Goal: Navigation & Orientation: Find specific page/section

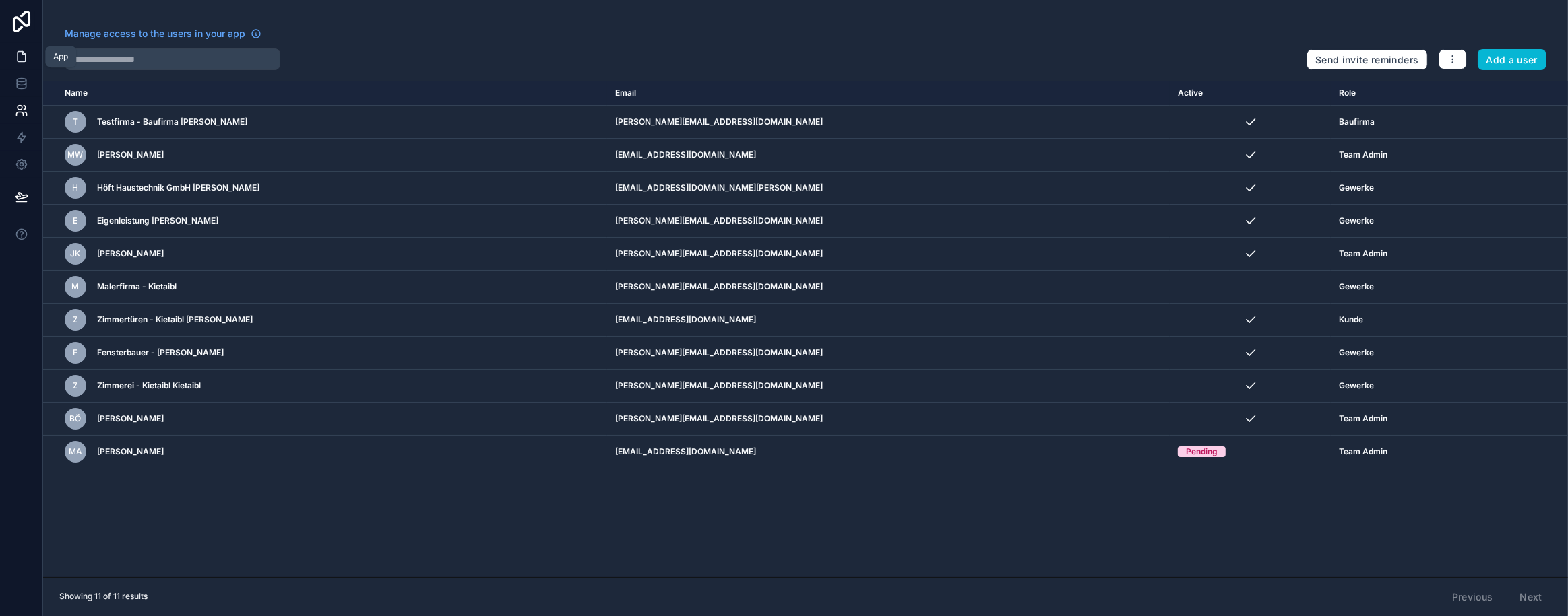
click at [30, 60] on link at bounding box center [21, 56] width 43 height 27
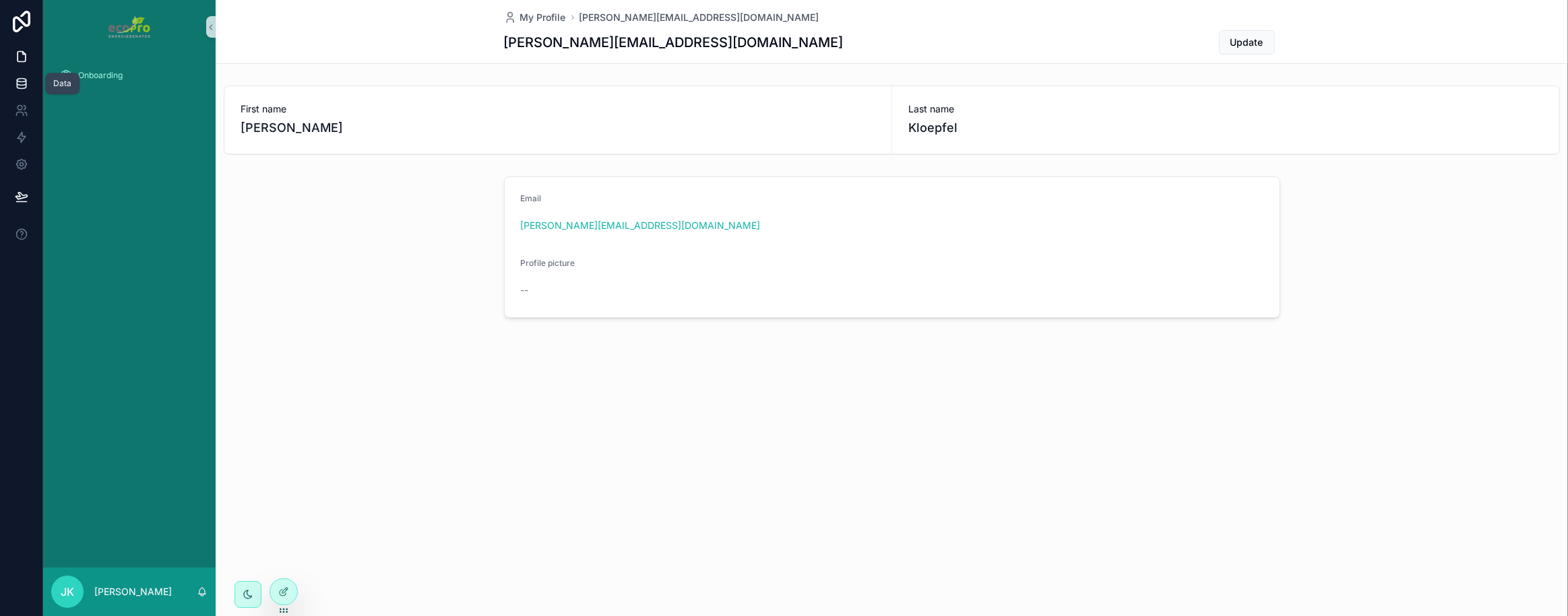
click at [16, 77] on icon at bounding box center [21, 83] width 13 height 13
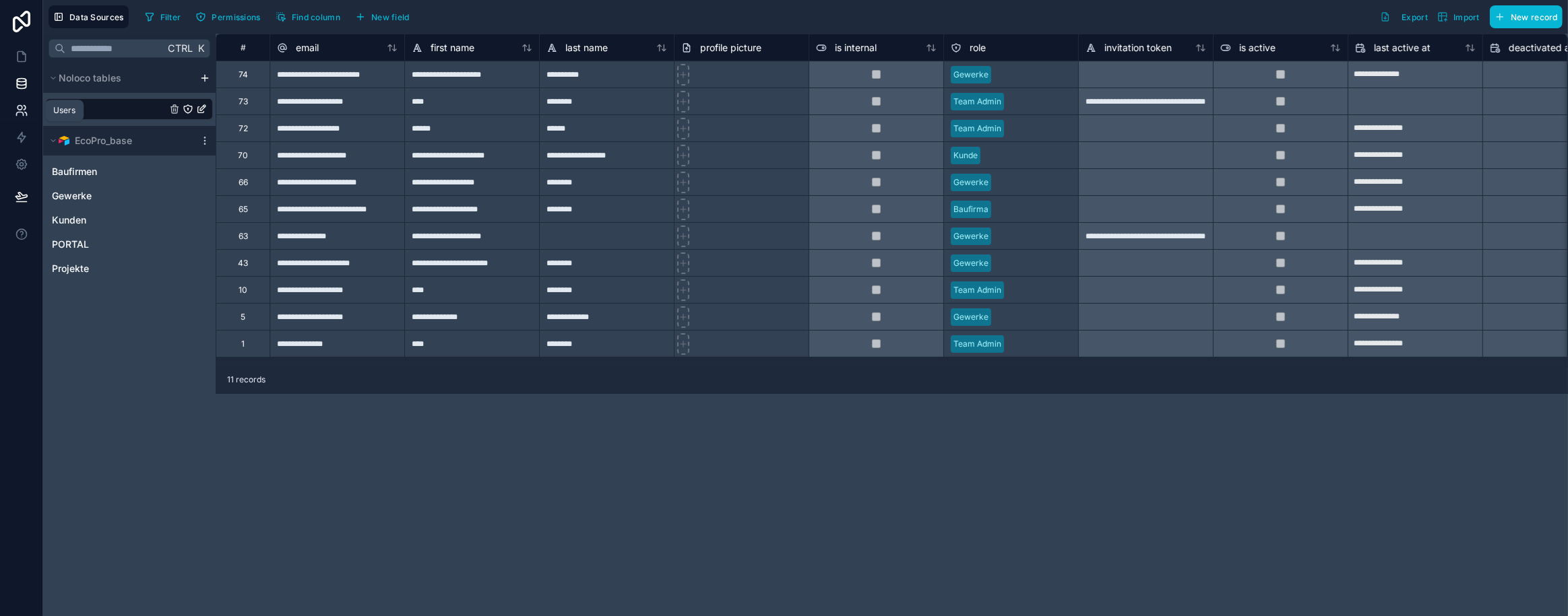
click at [29, 115] on link at bounding box center [21, 110] width 43 height 27
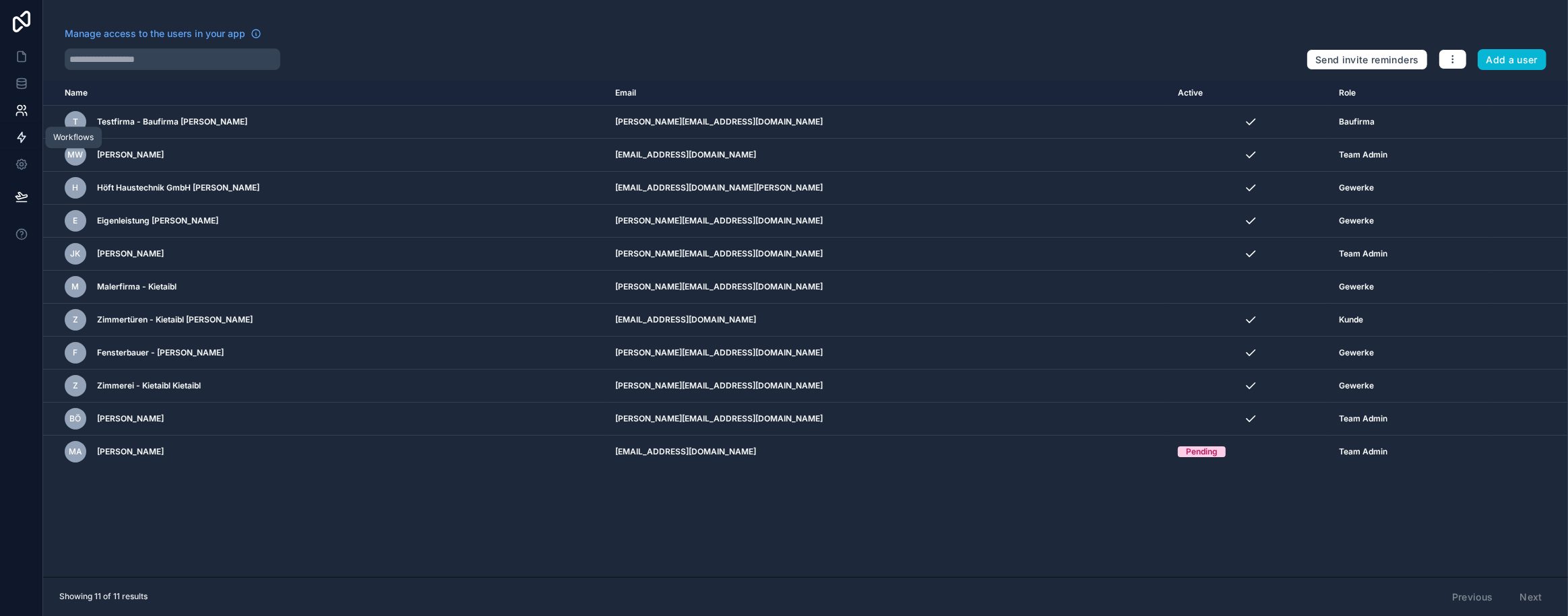
click at [20, 136] on icon at bounding box center [21, 137] width 13 height 13
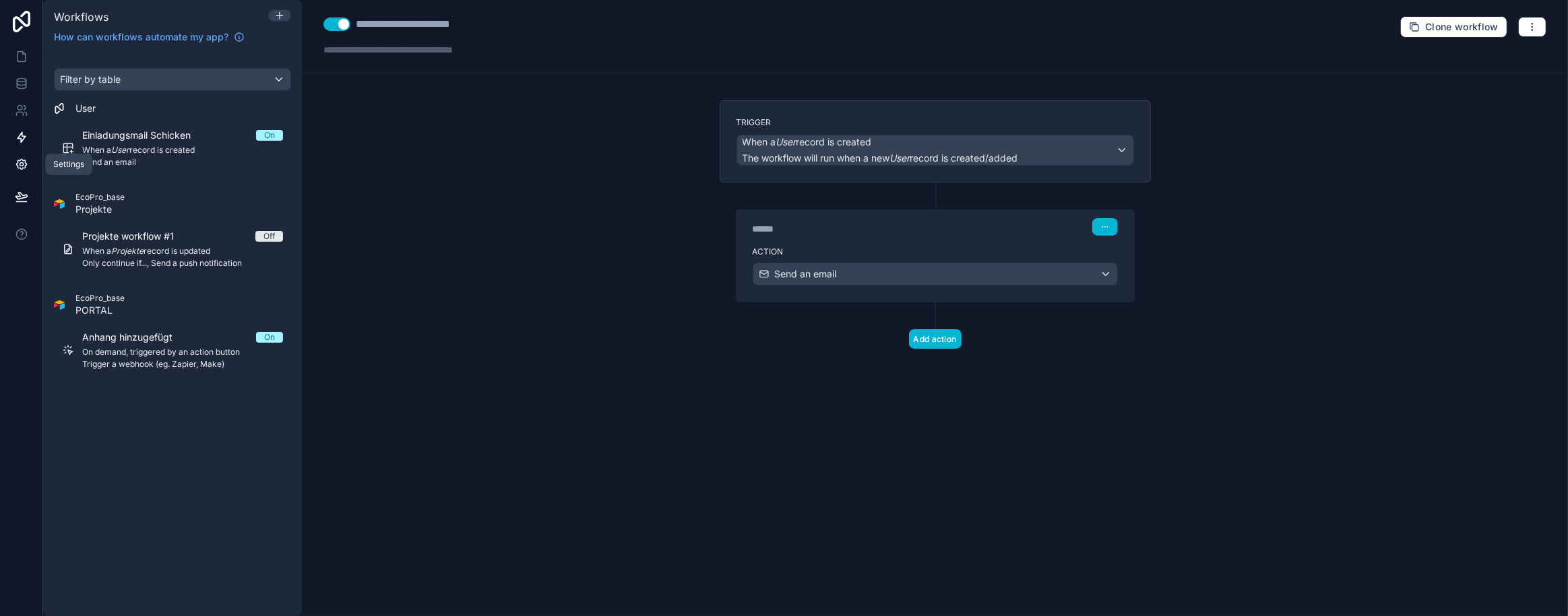
click at [22, 166] on icon at bounding box center [21, 164] width 13 height 13
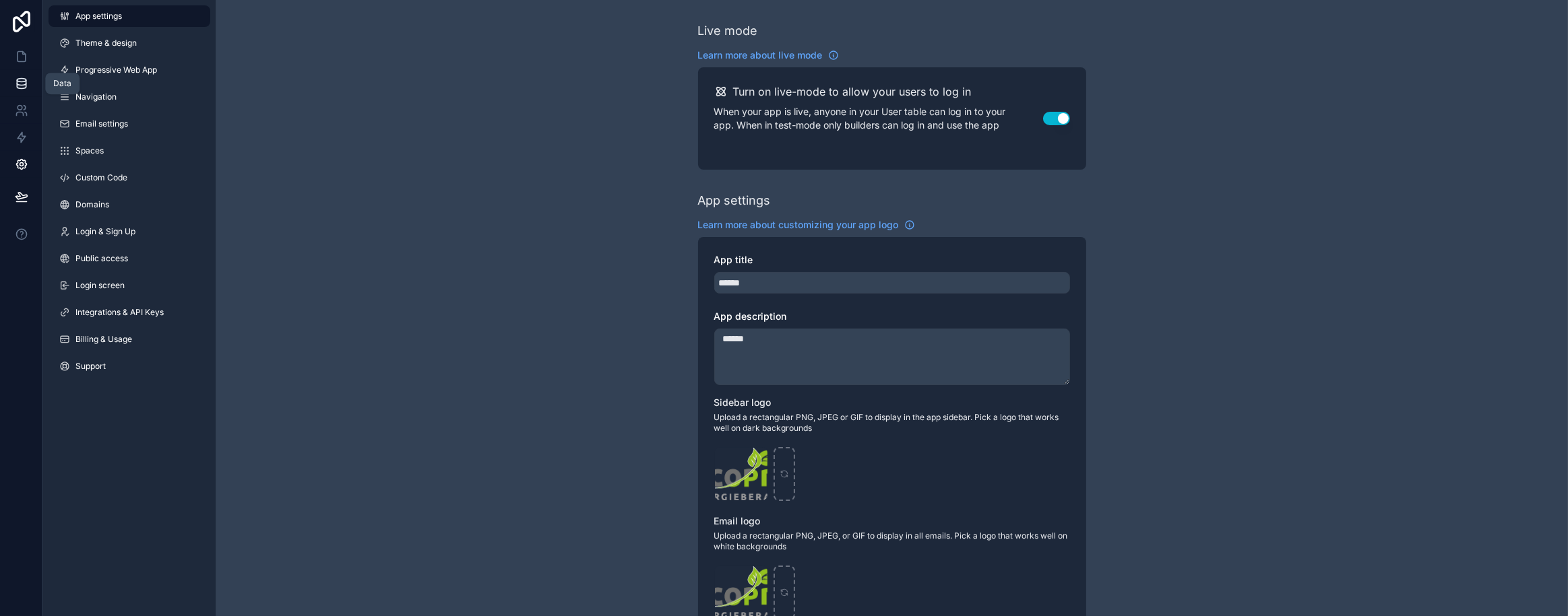
click at [20, 81] on icon at bounding box center [21, 80] width 9 height 3
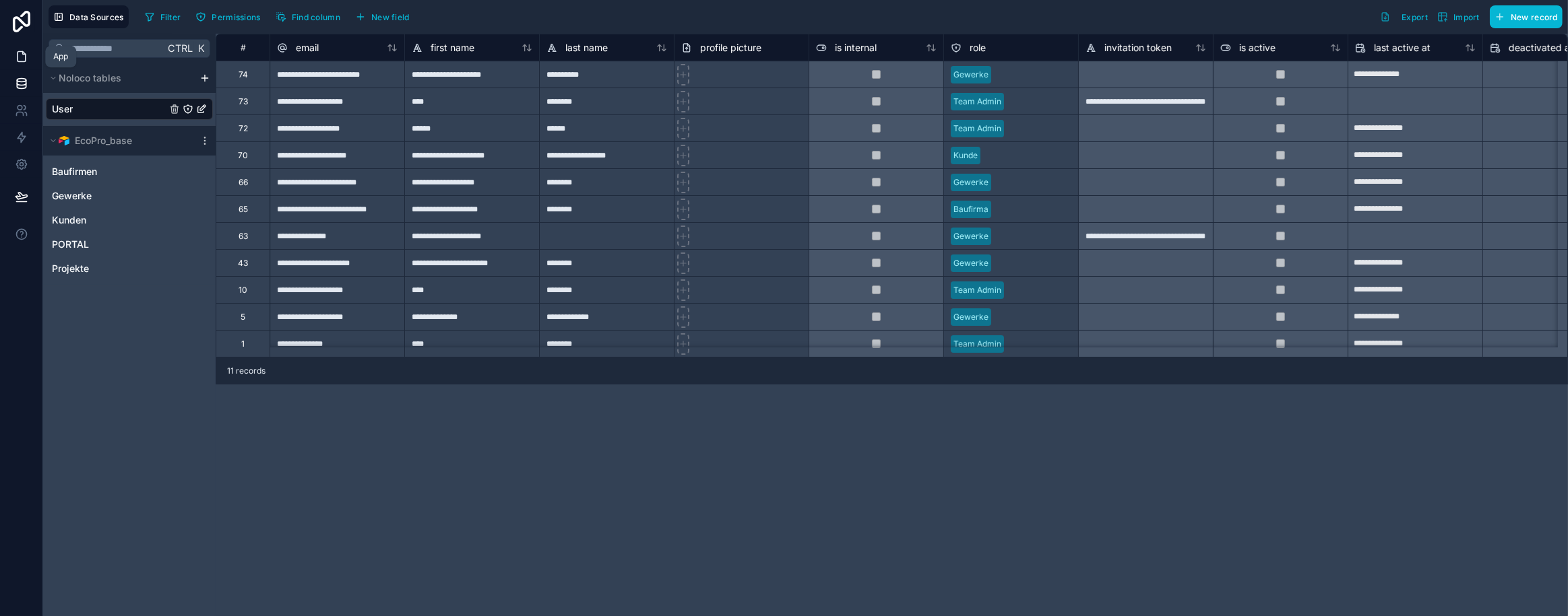
click at [19, 56] on icon at bounding box center [21, 56] width 13 height 13
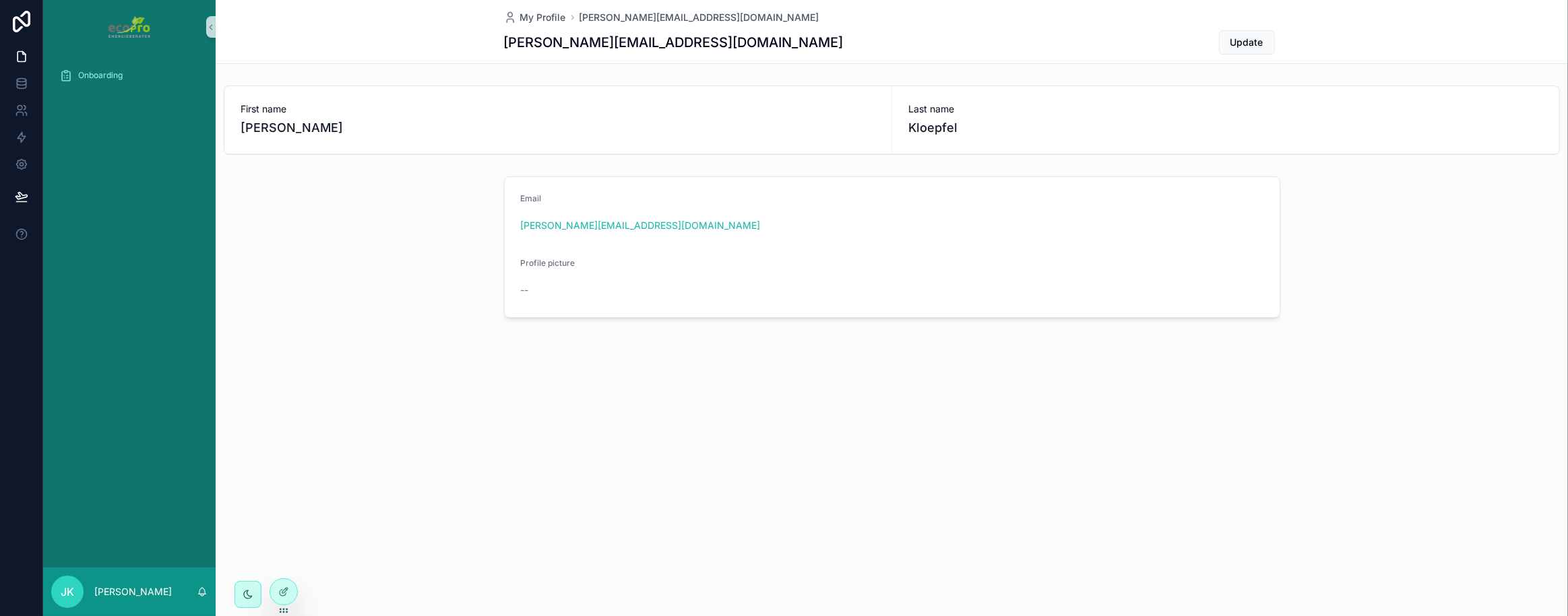
click at [443, 377] on div "My Profile j.kloepfel@ecopro.de j.kloepfel@ecopro.de Update First name Jens Las…" at bounding box center [892, 204] width 1352 height 409
click at [19, 109] on icon at bounding box center [20, 108] width 5 height 5
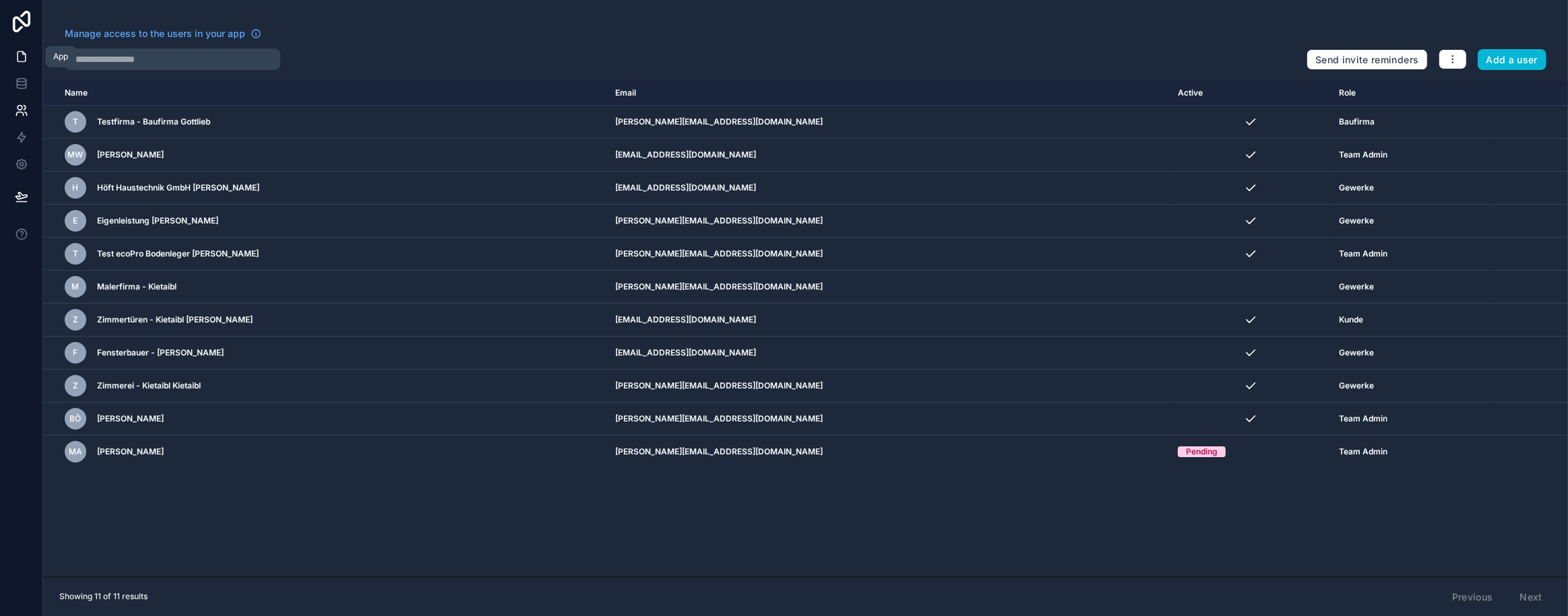
click at [13, 50] on link at bounding box center [21, 56] width 43 height 27
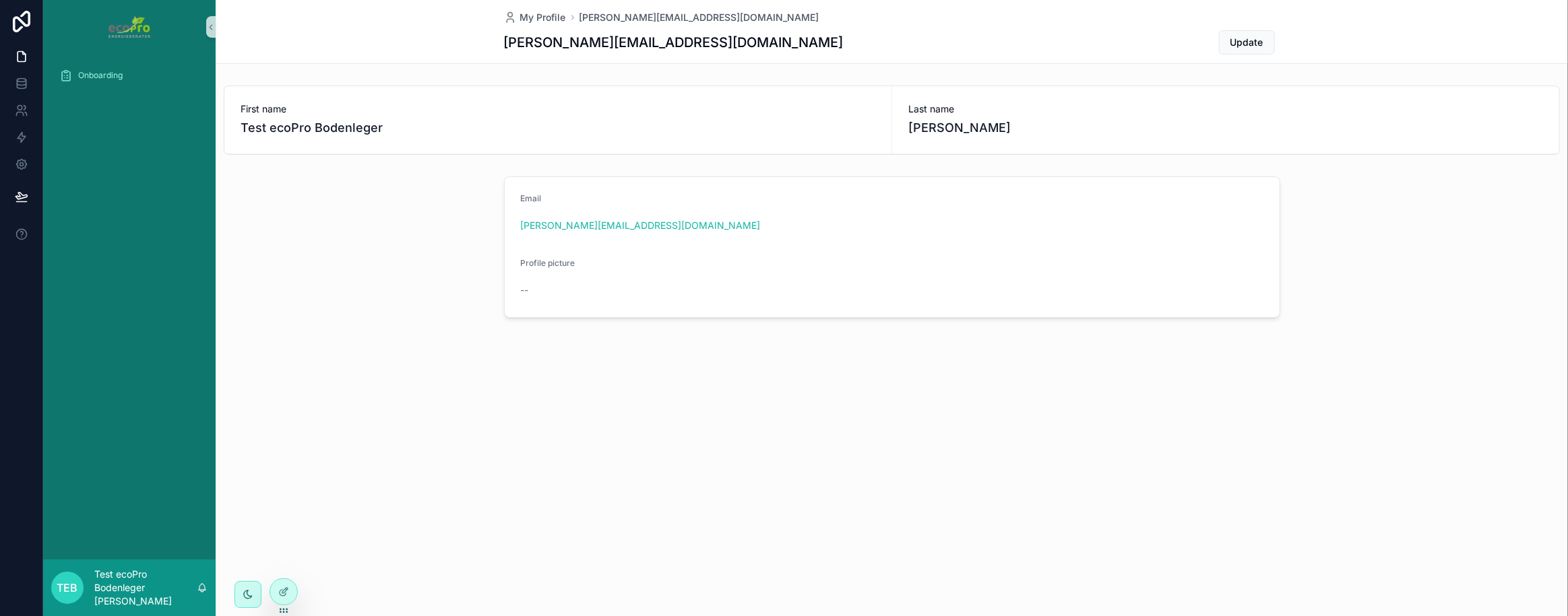
click at [121, 215] on div "Onboarding" at bounding box center [129, 307] width 173 height 506
click at [133, 598] on p "Test ecoPro Bodenleger [PERSON_NAME]" at bounding box center [146, 588] width 102 height 40
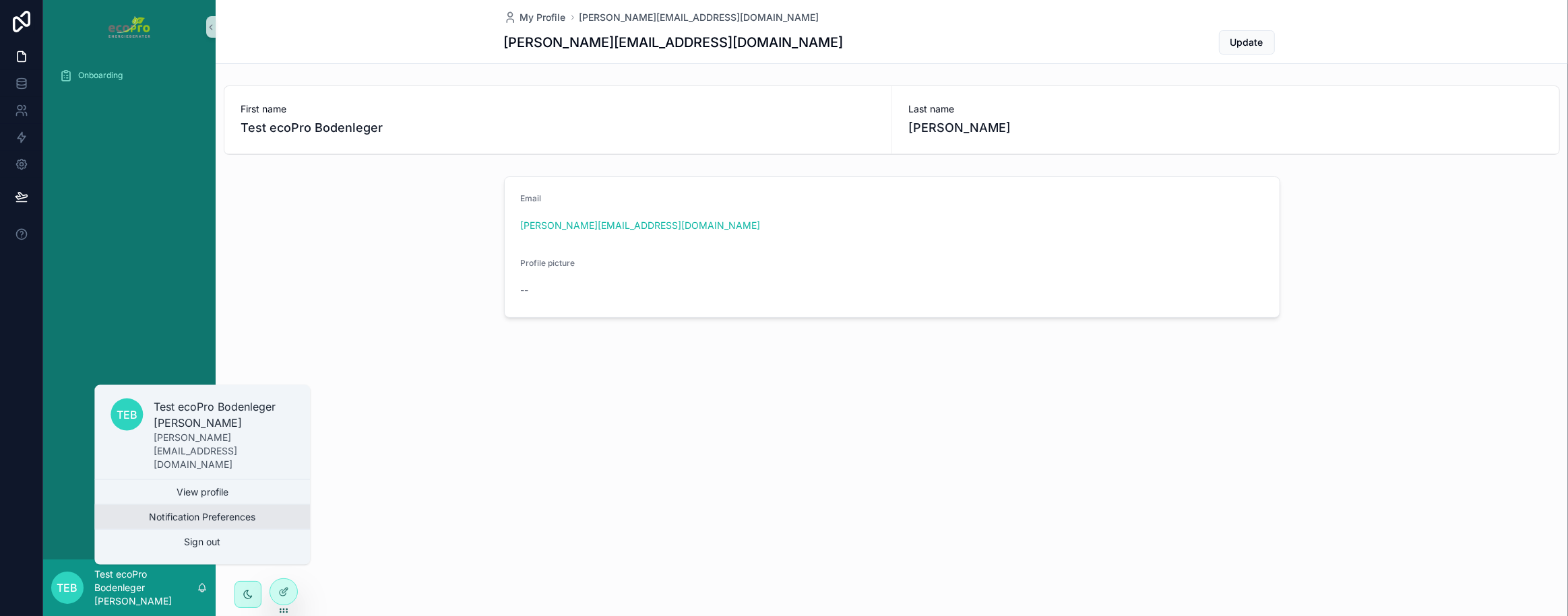
click at [195, 515] on button "Notification Preferences" at bounding box center [202, 517] width 216 height 24
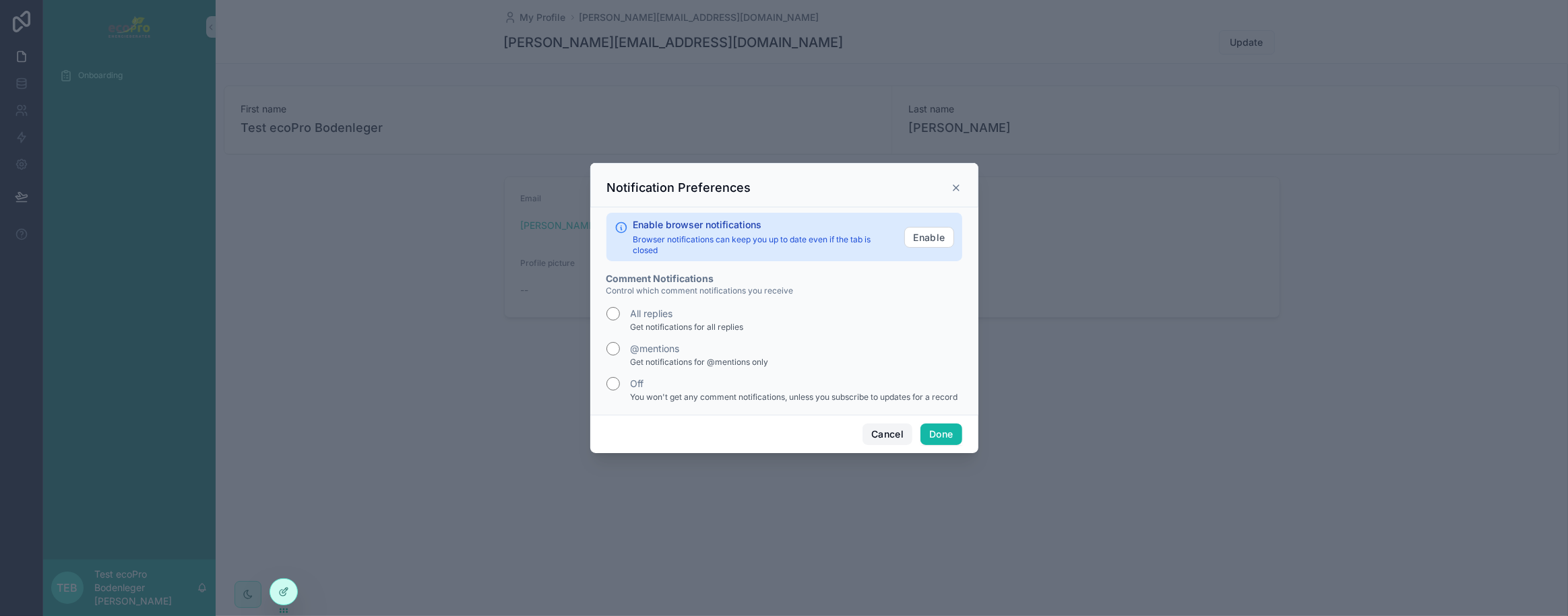
click at [882, 435] on button "Cancel" at bounding box center [887, 435] width 50 height 22
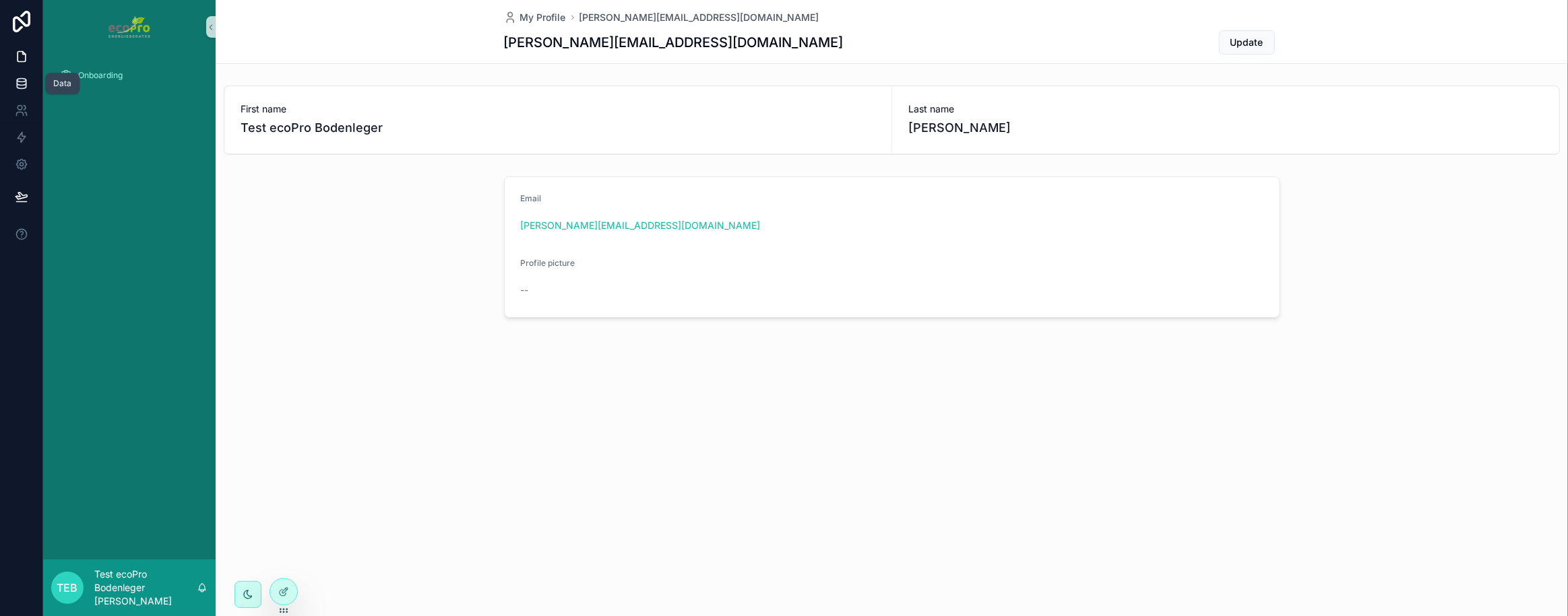
click at [15, 80] on icon at bounding box center [21, 83] width 13 height 13
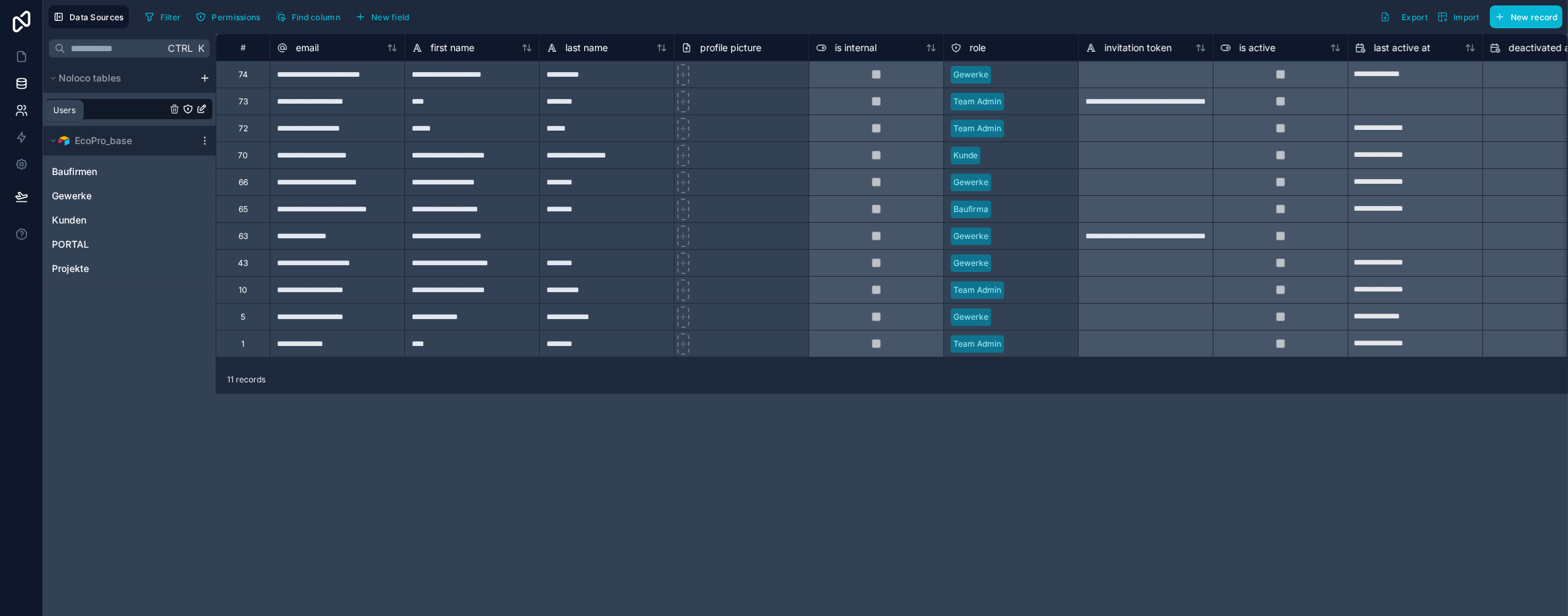
click at [24, 110] on icon at bounding box center [21, 110] width 13 height 13
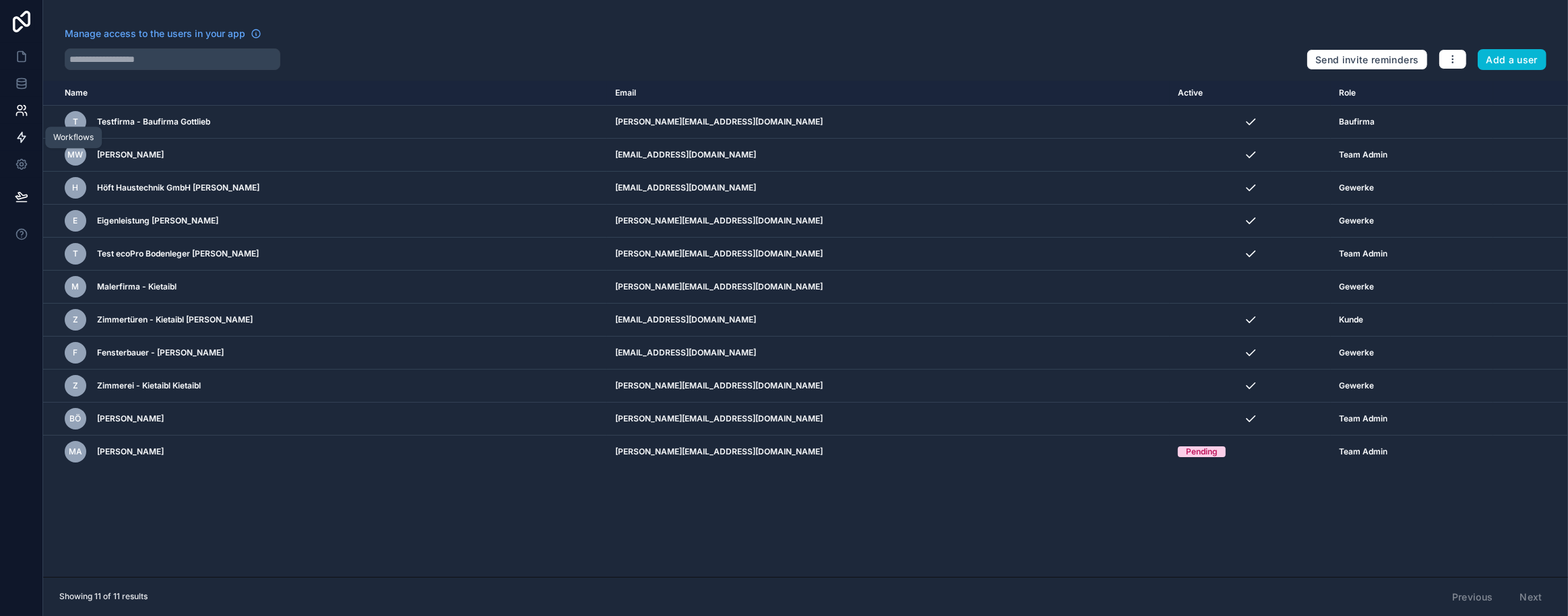
click at [25, 139] on icon at bounding box center [21, 137] width 13 height 13
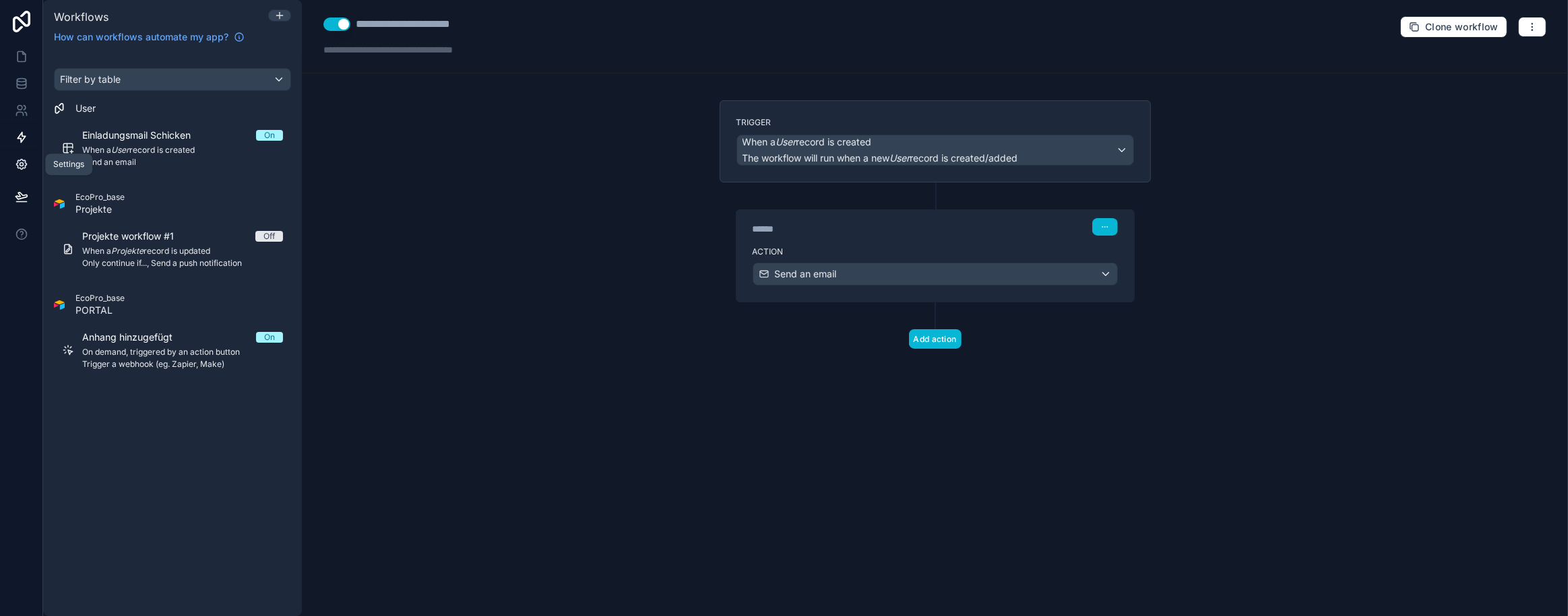
click at [21, 169] on icon at bounding box center [21, 164] width 10 height 10
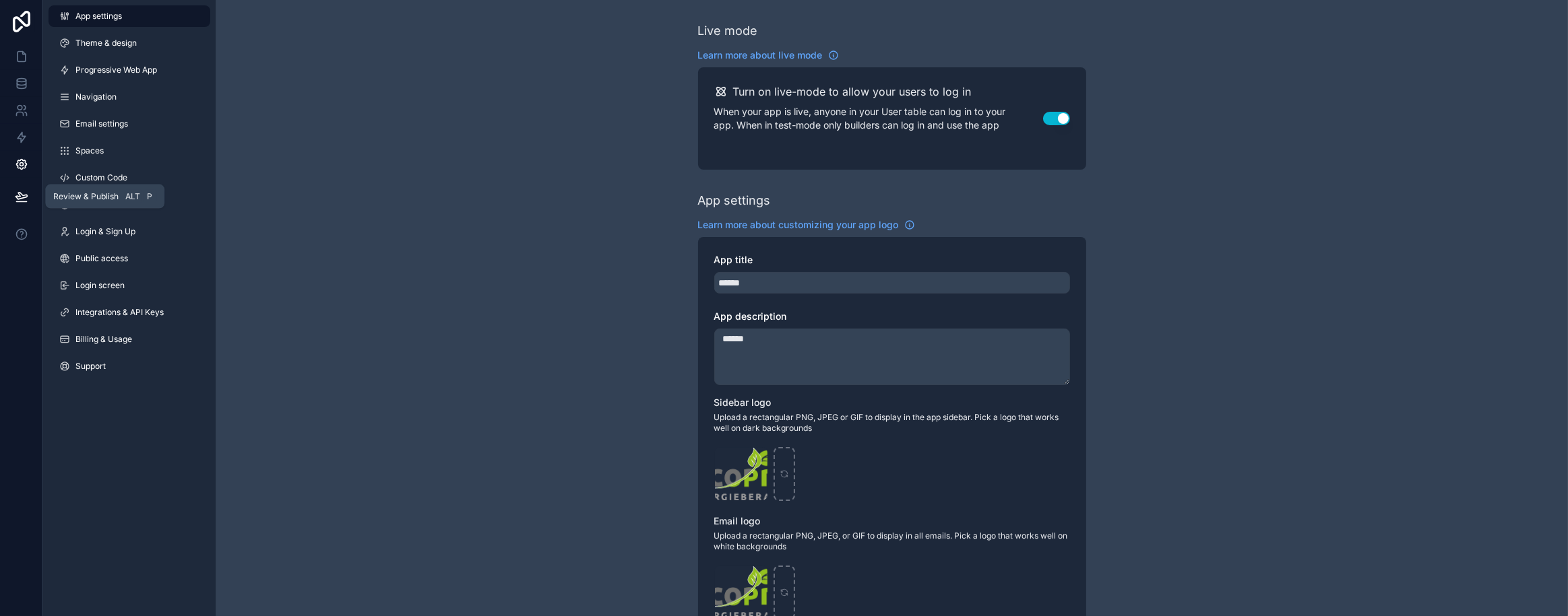
click at [8, 194] on button at bounding box center [22, 197] width 29 height 38
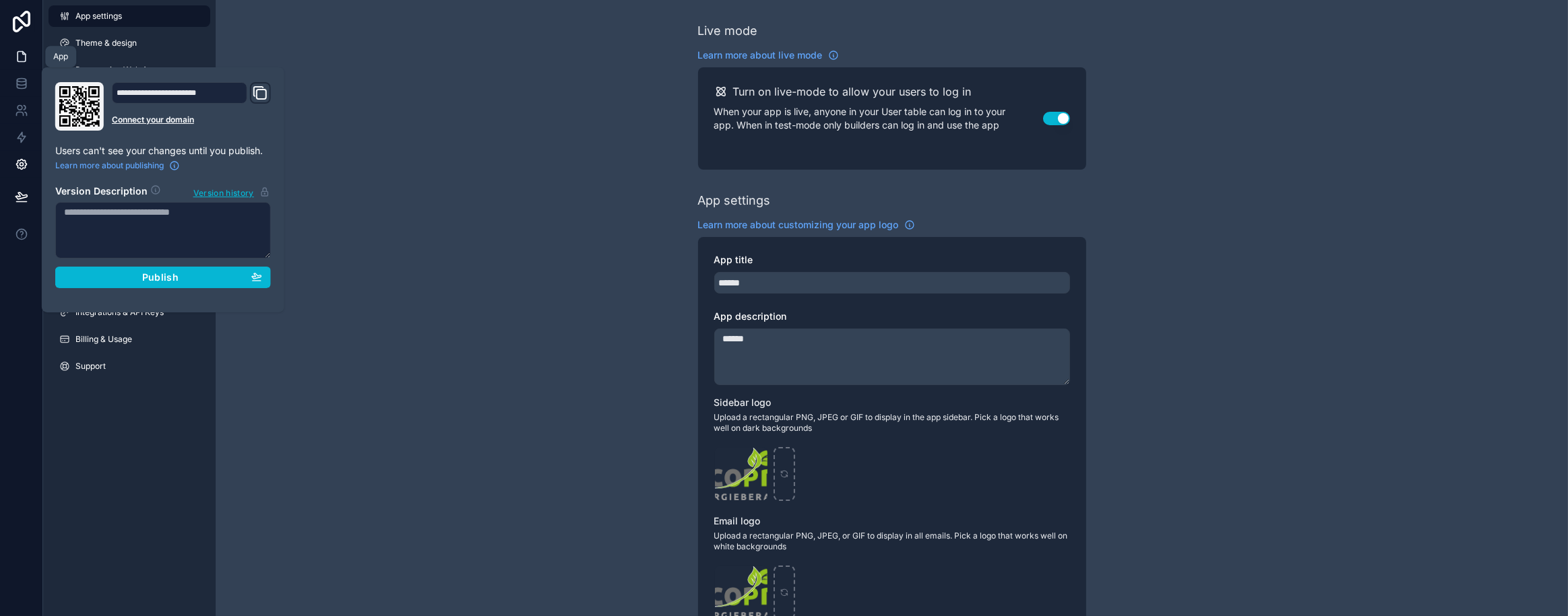
click at [19, 55] on icon at bounding box center [21, 56] width 13 height 13
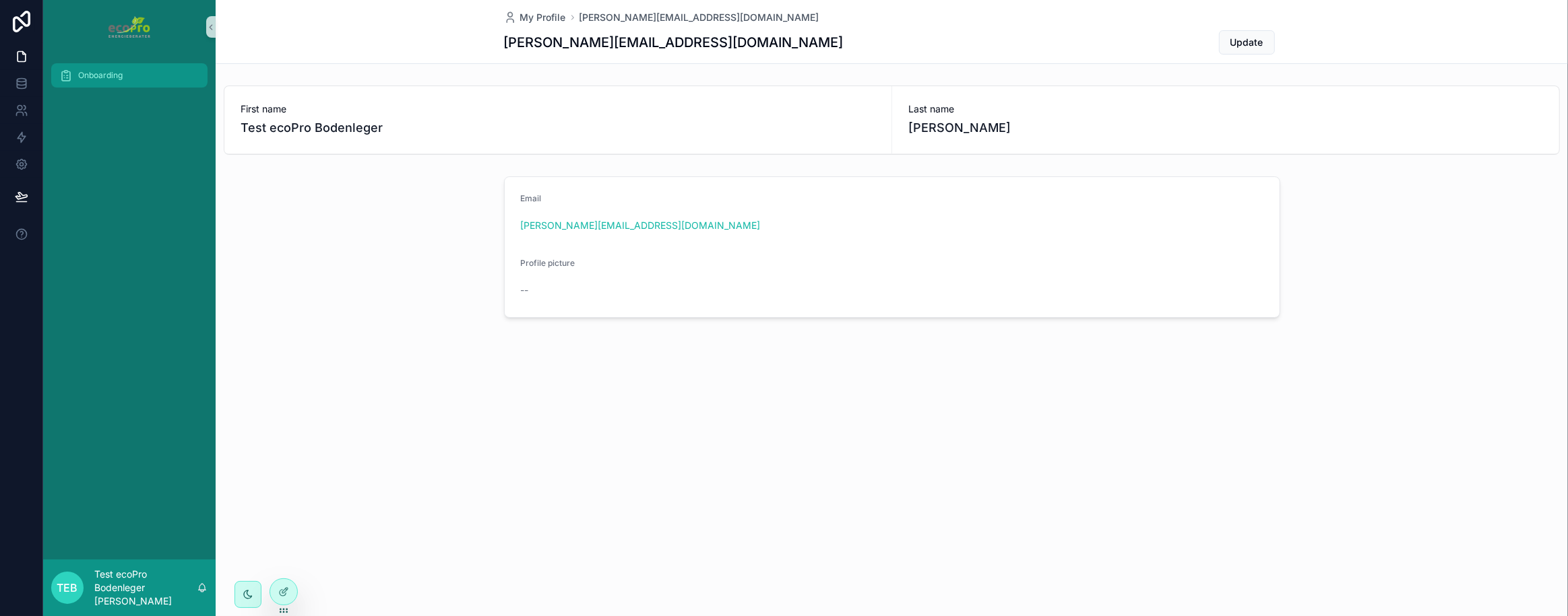
click at [99, 75] on span "Onboarding" at bounding box center [100, 76] width 44 height 11
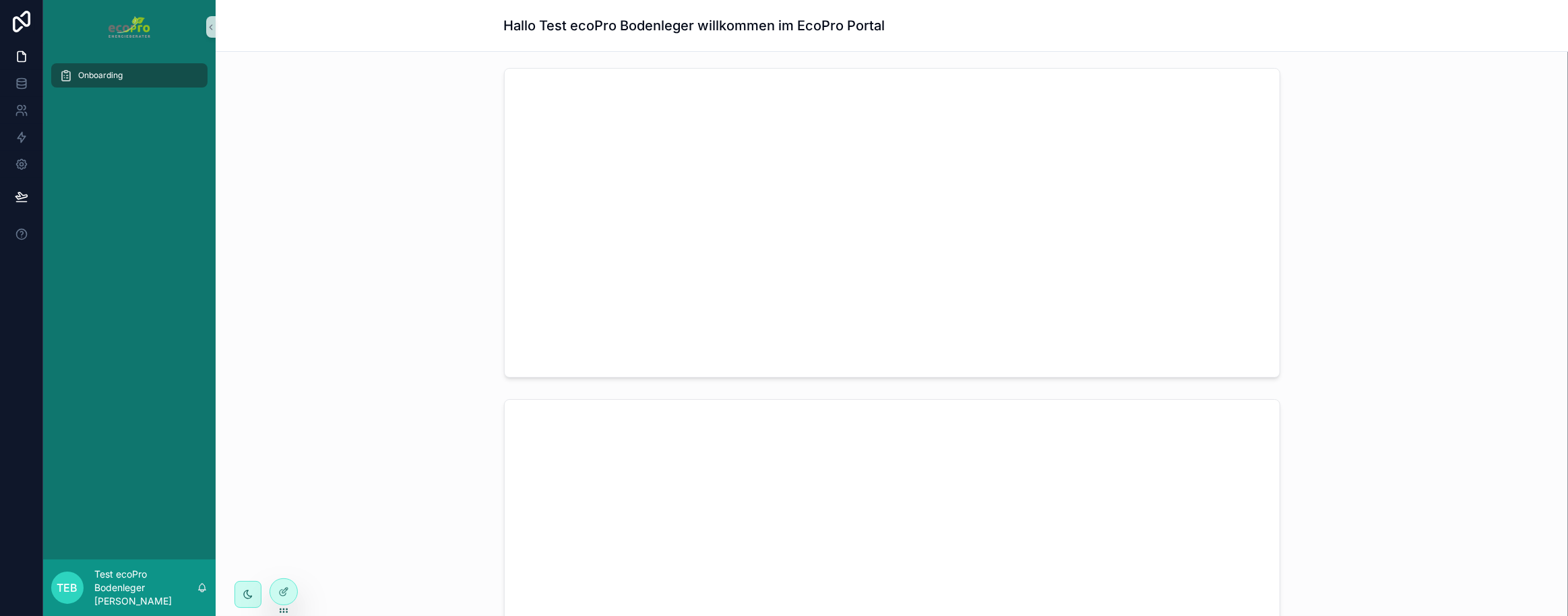
click at [139, 202] on div "Onboarding" at bounding box center [129, 307] width 173 height 506
click at [119, 137] on div "Onboarding" at bounding box center [129, 307] width 173 height 506
click at [332, 282] on div "scrollable content" at bounding box center [891, 223] width 1330 height 320
click at [23, 139] on icon at bounding box center [22, 137] width 8 height 10
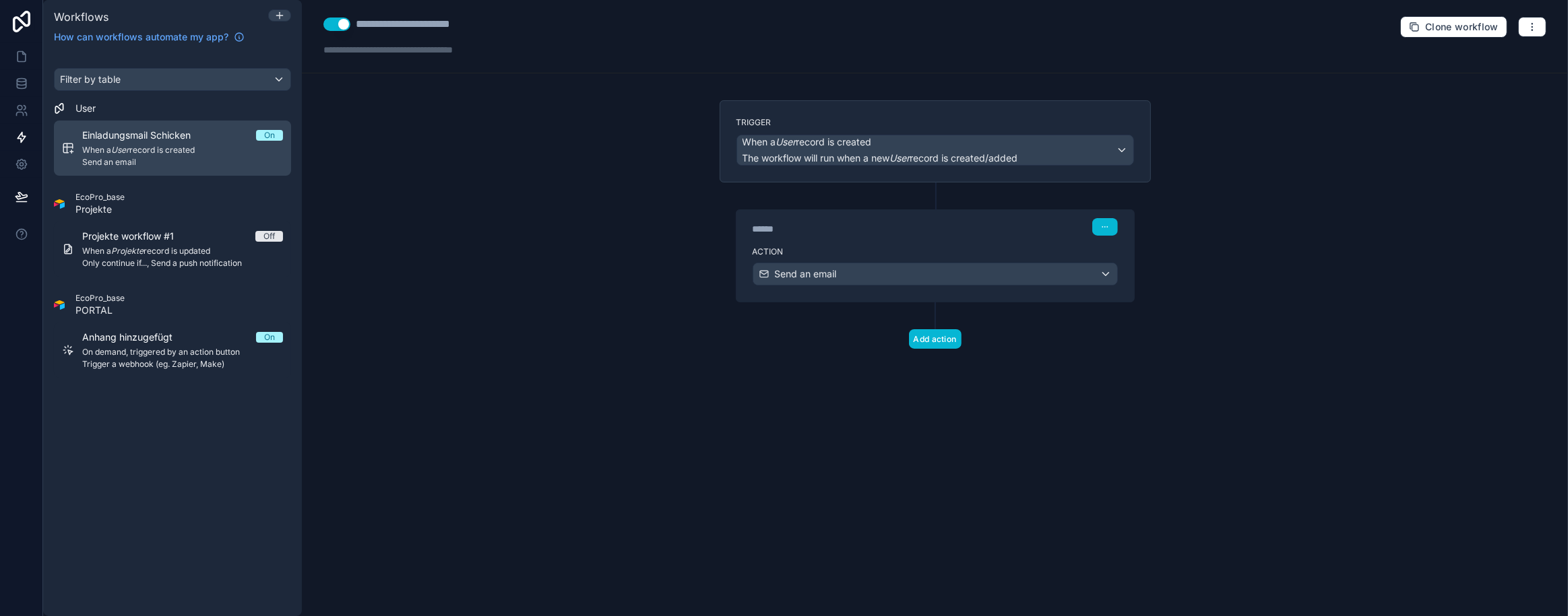
click at [178, 151] on span "When a User record is created" at bounding box center [182, 150] width 200 height 11
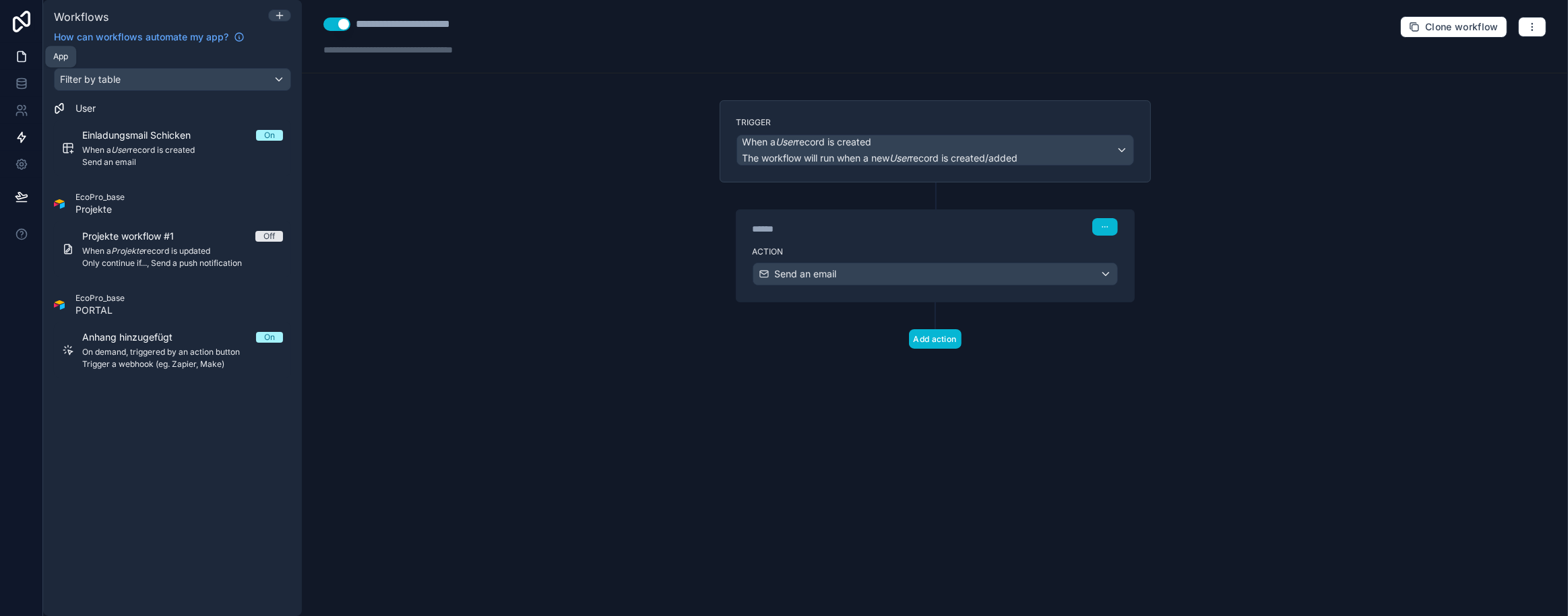
click at [18, 60] on icon at bounding box center [22, 56] width 8 height 10
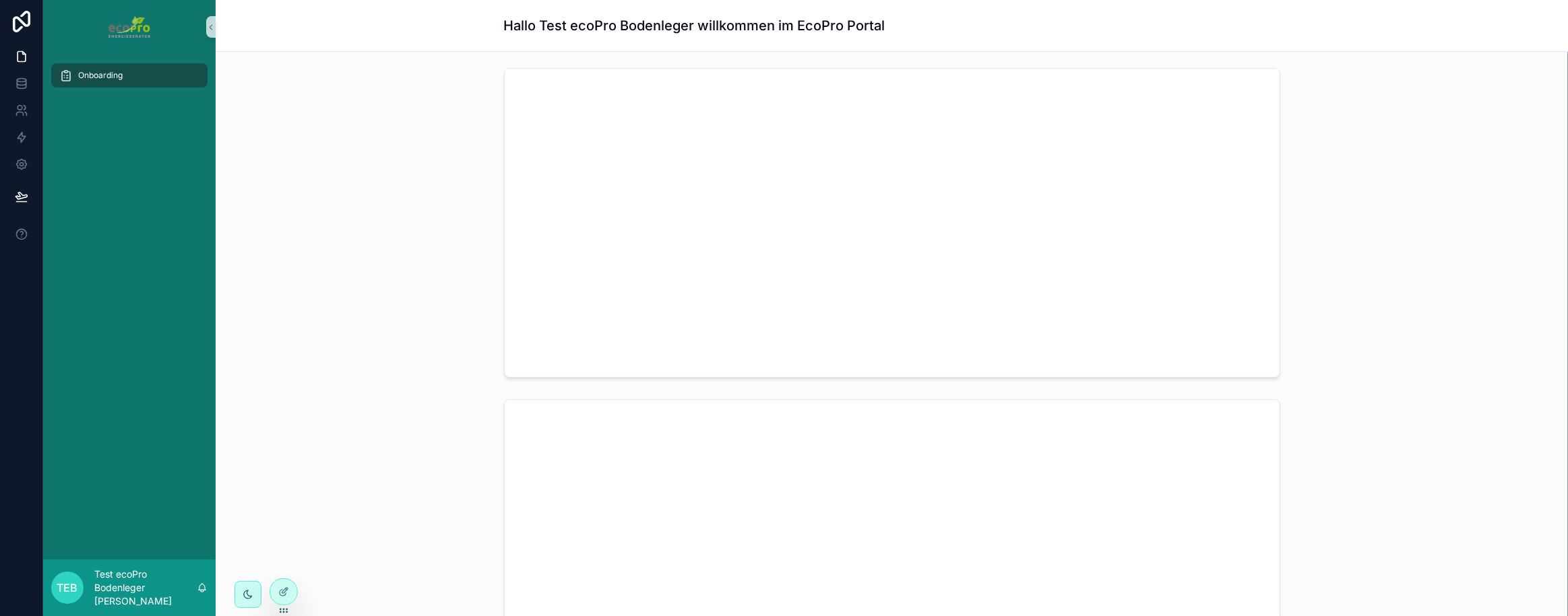
click at [125, 139] on div "Onboarding" at bounding box center [129, 307] width 173 height 506
click at [124, 139] on div "Onboarding" at bounding box center [129, 307] width 173 height 506
click at [19, 18] on icon at bounding box center [21, 22] width 27 height 22
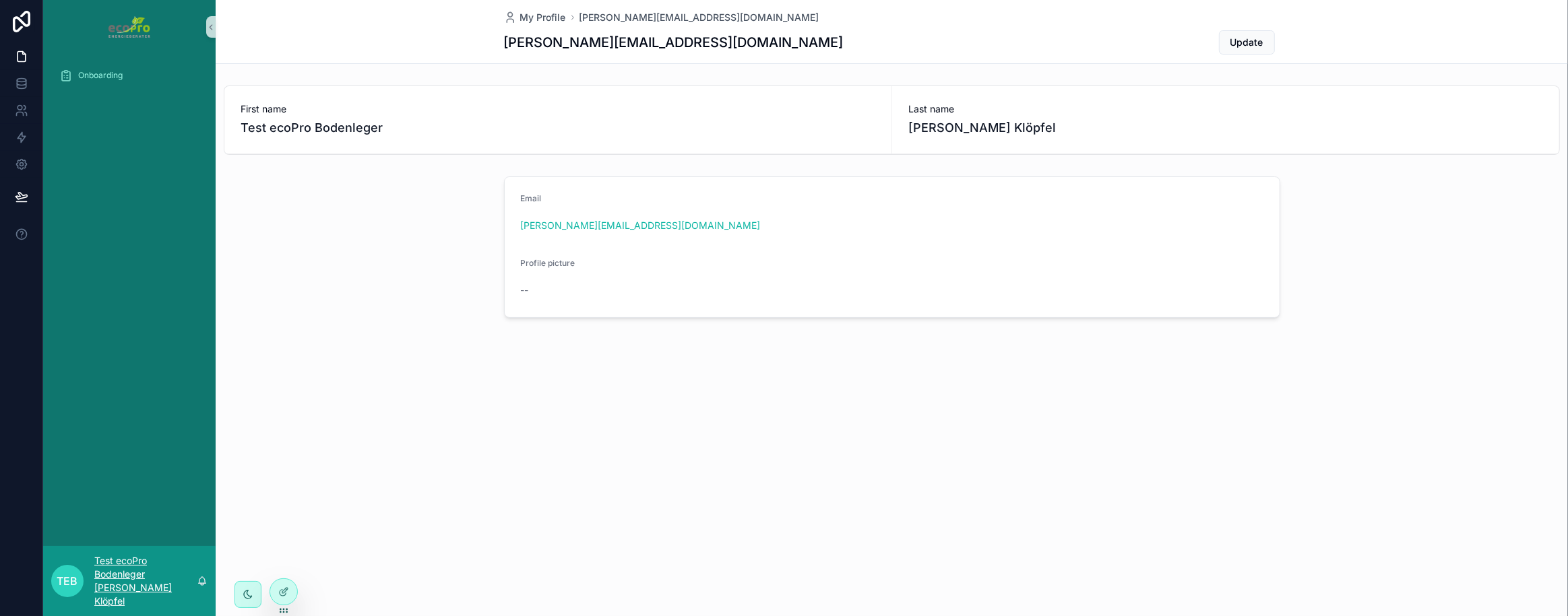
click at [158, 596] on p "Test ecoPro Bodenleger [PERSON_NAME] Klöpfel" at bounding box center [146, 581] width 102 height 54
click at [522, 460] on div "My Profile [PERSON_NAME][EMAIL_ADDRESS][DOMAIN_NAME] [PERSON_NAME][EMAIL_ADDRES…" at bounding box center [892, 308] width 1352 height 616
click at [34, 87] on link at bounding box center [21, 84] width 43 height 27
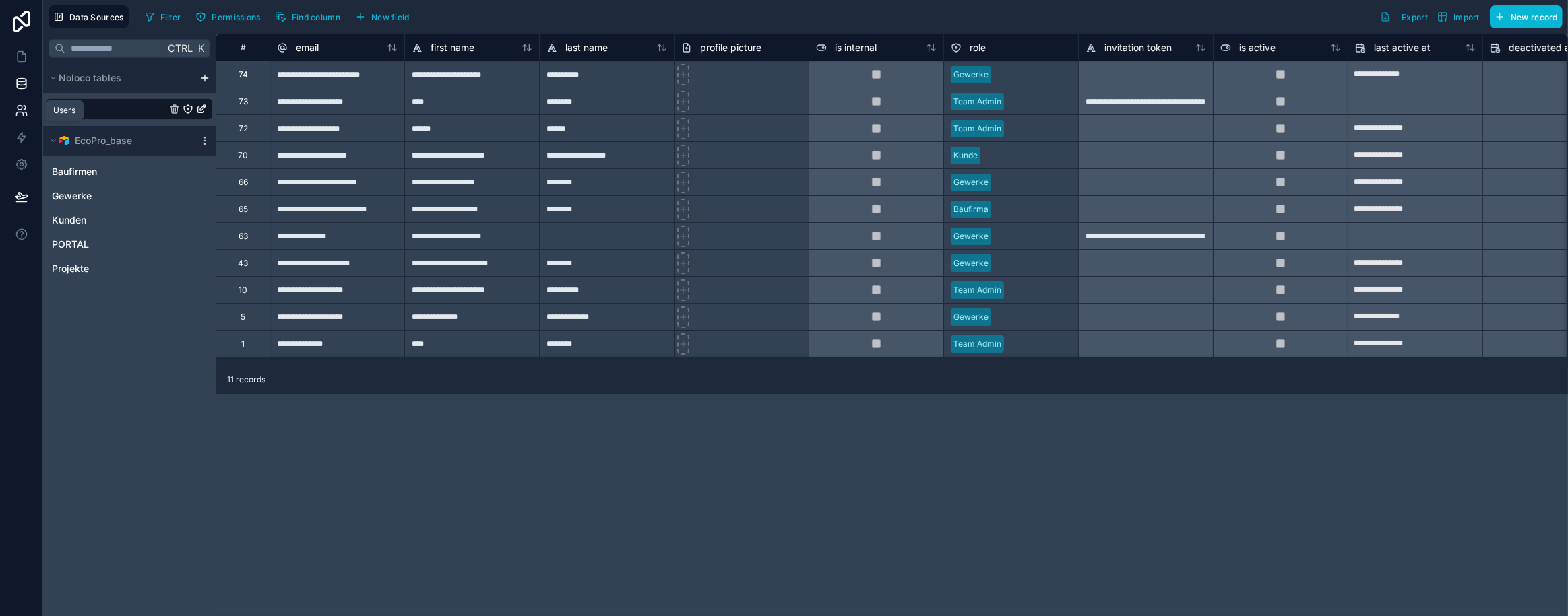
click at [26, 113] on icon at bounding box center [26, 114] width 2 height 3
